Goal: Task Accomplishment & Management: Manage account settings

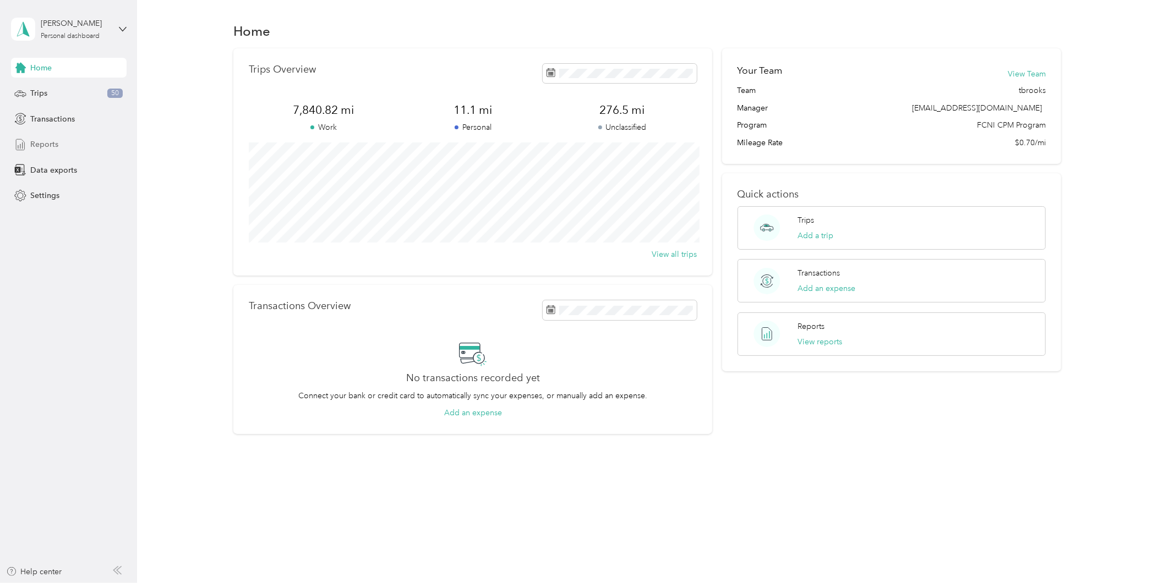
click at [55, 144] on span "Reports" at bounding box center [44, 145] width 28 height 12
